Goal: Find contact information: Find contact information

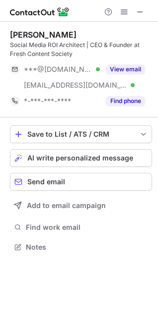
scroll to position [240, 158]
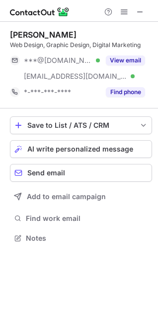
scroll to position [231, 158]
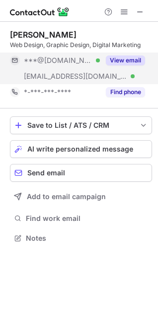
click at [124, 59] on button "View email" at bounding box center [125, 61] width 39 height 10
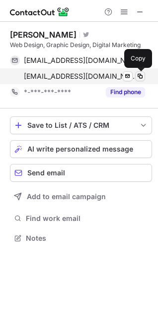
click at [141, 75] on span at bounding box center [140, 76] width 8 height 8
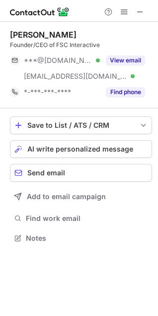
scroll to position [231, 158]
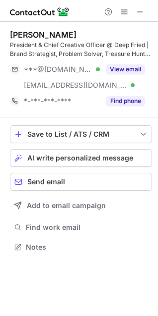
scroll to position [240, 158]
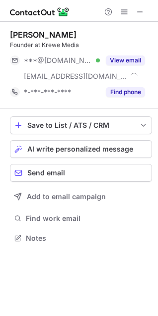
scroll to position [231, 158]
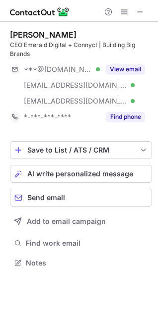
scroll to position [256, 158]
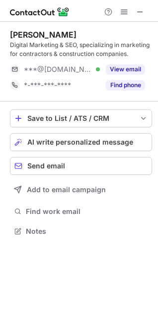
scroll to position [225, 158]
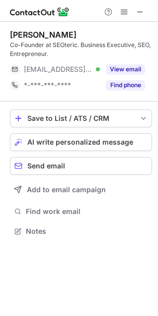
scroll to position [225, 158]
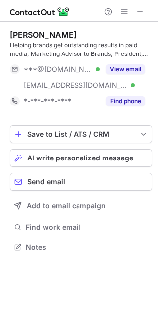
scroll to position [240, 158]
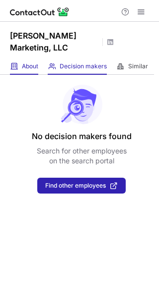
click at [21, 67] on div "About About Company" at bounding box center [24, 66] width 28 height 16
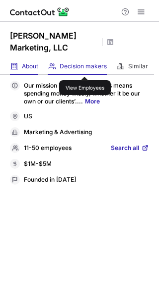
click at [85, 68] on span "Decision makers" at bounding box center [82, 66] width 47 height 8
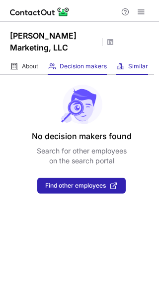
click at [130, 65] on span "Similar" at bounding box center [138, 66] width 20 height 8
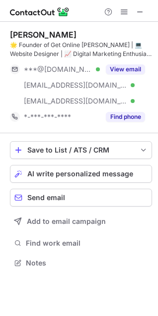
scroll to position [256, 158]
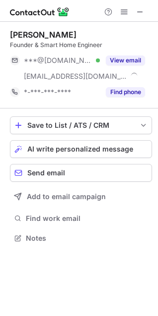
scroll to position [231, 158]
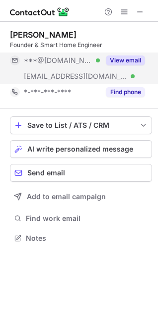
click at [132, 59] on button "View email" at bounding box center [125, 61] width 39 height 10
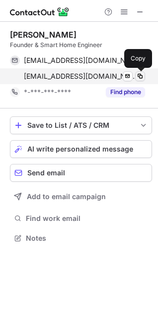
click at [140, 76] on span at bounding box center [140, 76] width 8 height 8
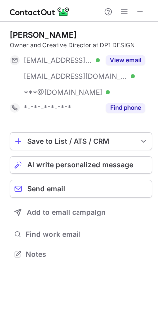
scroll to position [247, 158]
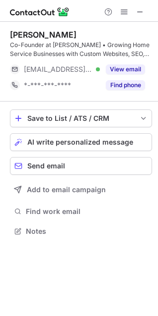
scroll to position [225, 158]
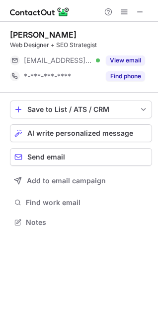
scroll to position [216, 158]
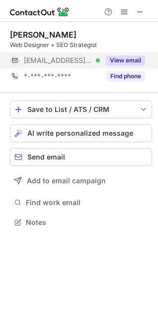
click at [127, 63] on button "View email" at bounding box center [125, 61] width 39 height 10
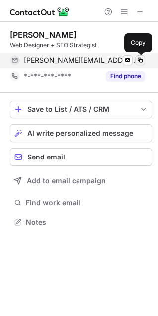
click at [143, 61] on span at bounding box center [140, 61] width 8 height 8
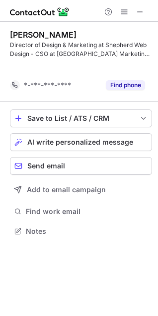
scroll to position [209, 158]
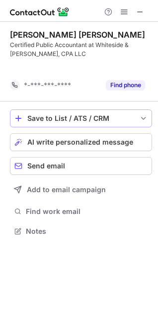
scroll to position [209, 158]
